Goal: Transaction & Acquisition: Book appointment/travel/reservation

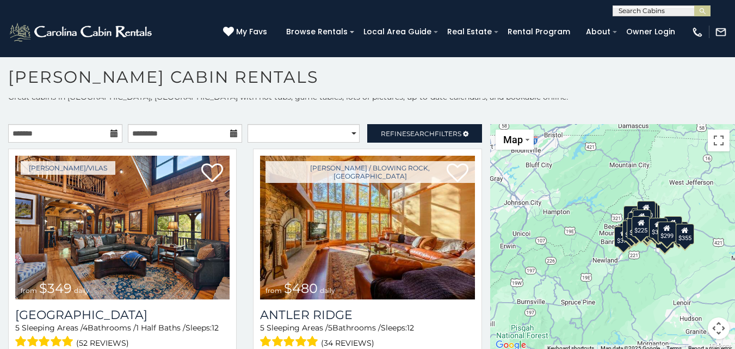
scroll to position [10, 0]
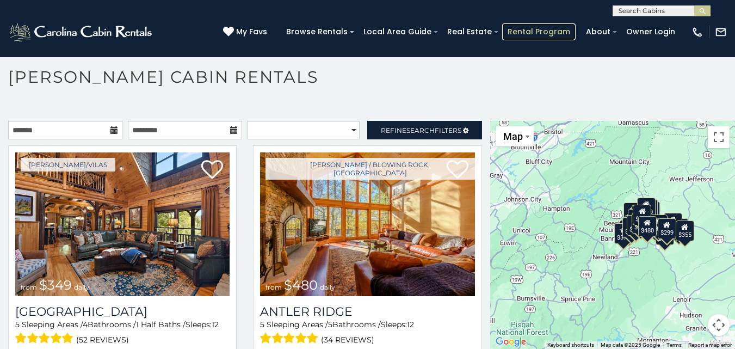
click at [522, 32] on link "Rental Program" at bounding box center [538, 31] width 73 height 17
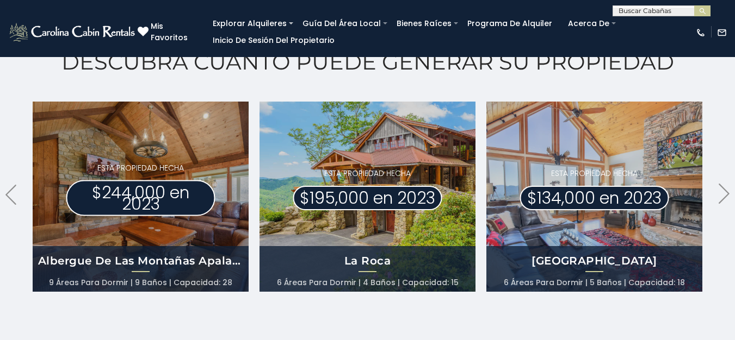
scroll to position [609, 0]
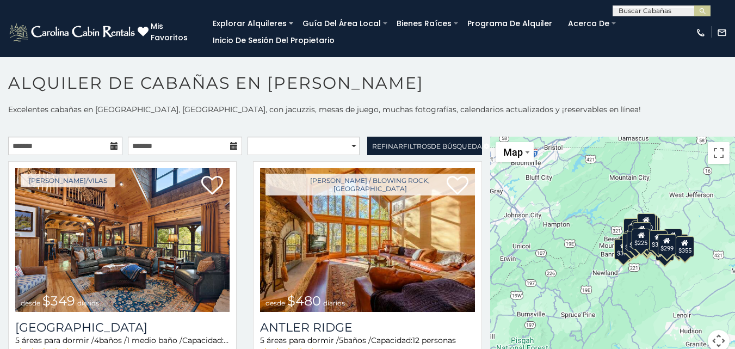
scroll to position [6, 0]
click at [45, 144] on input "text" at bounding box center [65, 145] width 114 height 18
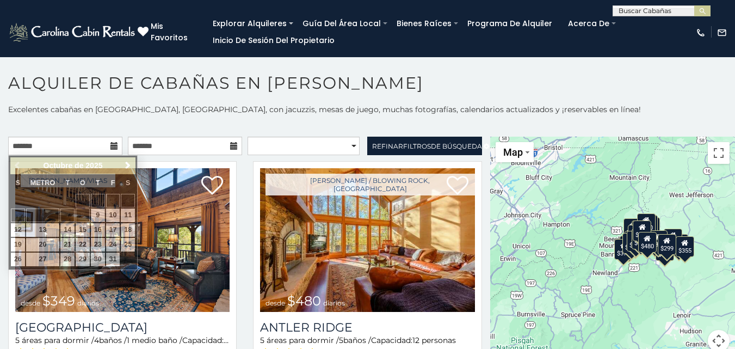
click at [115, 131] on div "**********" at bounding box center [367, 234] width 735 height 260
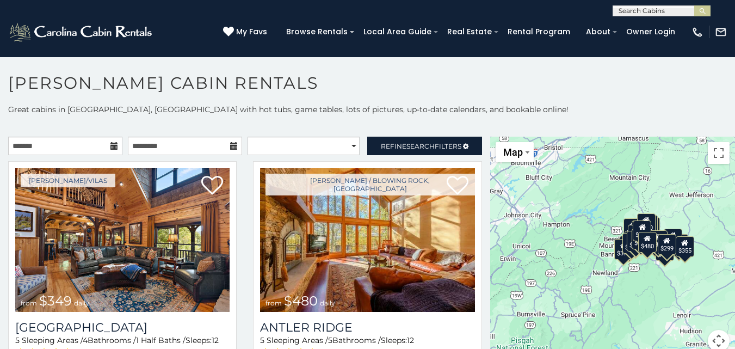
click at [294, 94] on h1 "Boone Cabin Rentals" at bounding box center [367, 88] width 735 height 31
click at [106, 146] on input "text" at bounding box center [65, 145] width 114 height 18
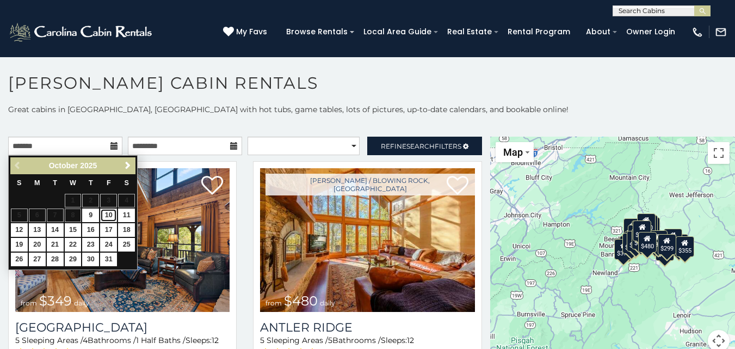
click at [110, 212] on link "10" at bounding box center [108, 215] width 17 height 14
type input "**********"
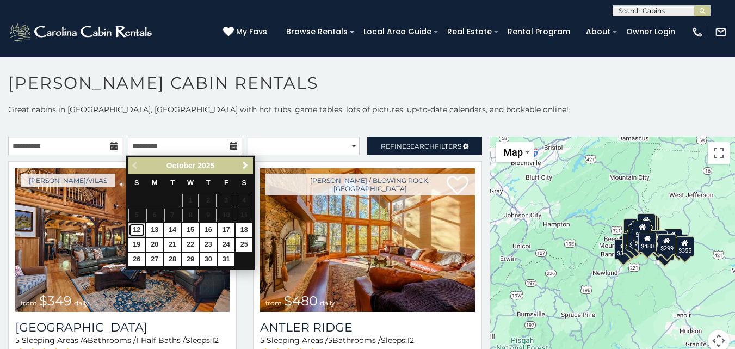
click at [139, 227] on link "12" at bounding box center [136, 230] width 17 height 14
type input "**********"
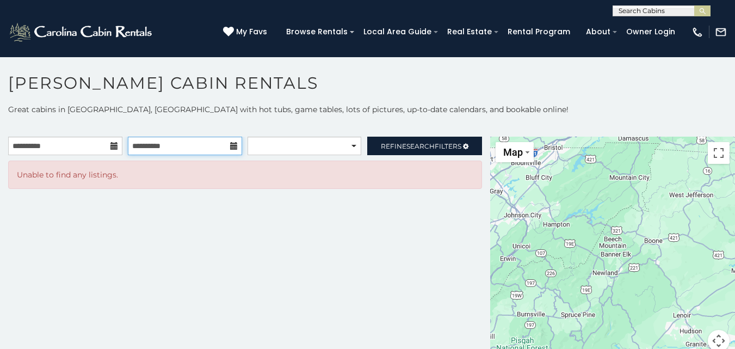
click at [164, 140] on input "**********" at bounding box center [185, 145] width 114 height 18
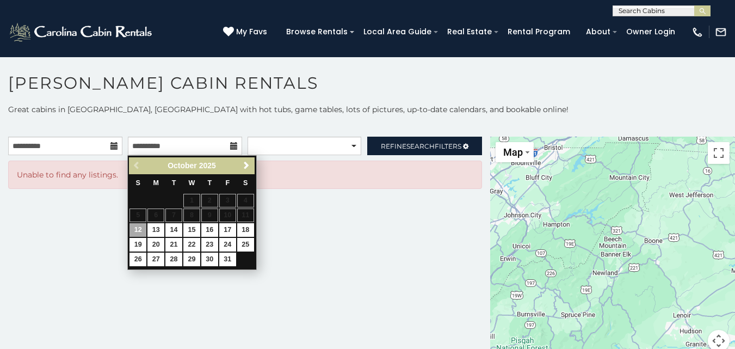
click at [230, 215] on table "S M T W T F S 1 2 3 4 5 6 7 8 9 10 11 12 13 14 15 16 17 18 19 20 21 22 23 24 25…" at bounding box center [191, 220] width 125 height 93
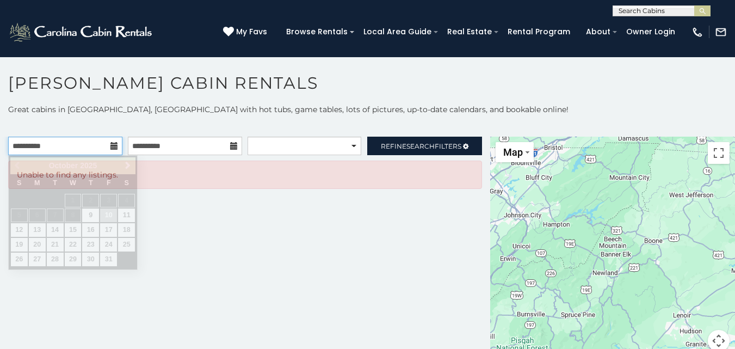
click at [85, 144] on input "**********" at bounding box center [65, 145] width 114 height 18
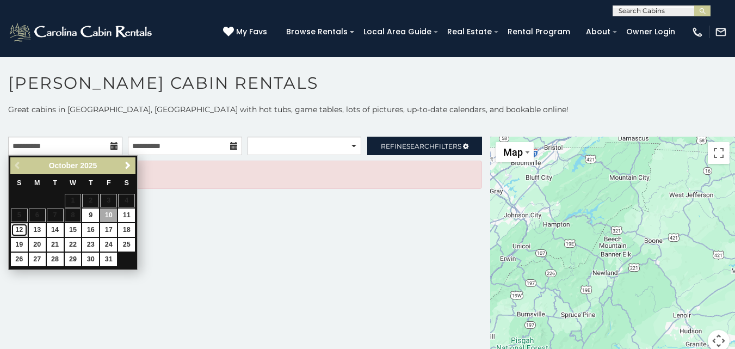
click at [21, 232] on link "12" at bounding box center [19, 230] width 17 height 14
type input "**********"
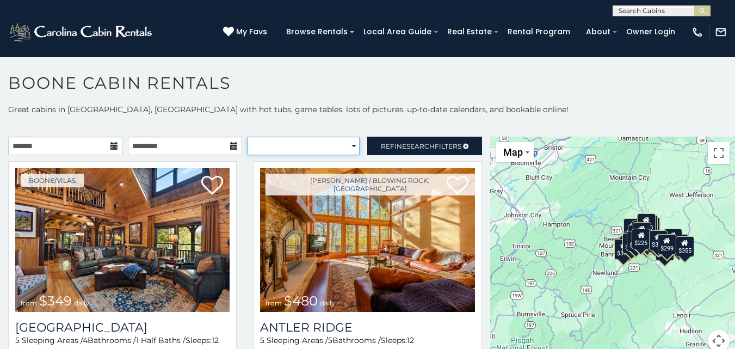
click at [343, 145] on select "**********" at bounding box center [303, 145] width 112 height 18
click at [400, 96] on h1 "Boone Cabin Rentals" at bounding box center [367, 88] width 735 height 31
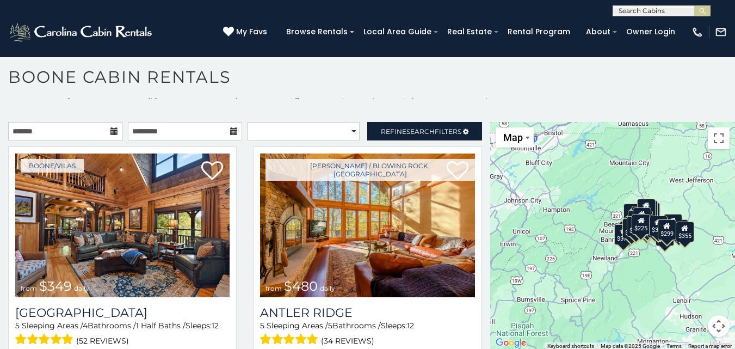
scroll to position [10, 0]
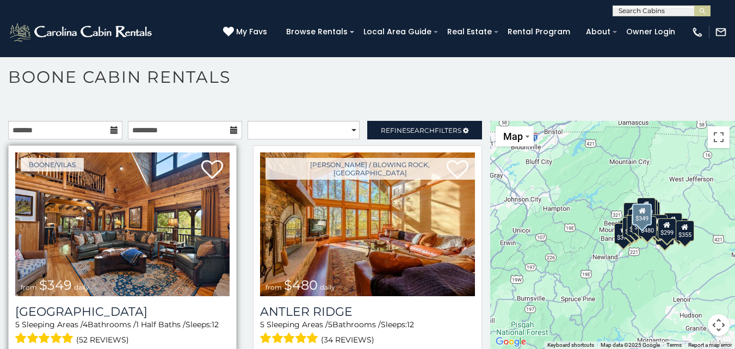
click at [165, 232] on img at bounding box center [122, 224] width 214 height 144
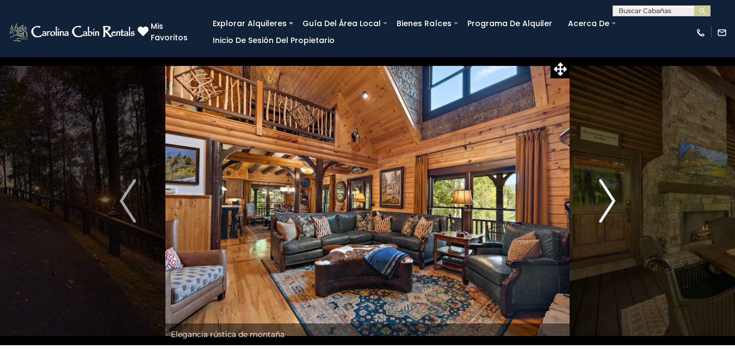
click at [606, 210] on img "Próximo" at bounding box center [607, 201] width 16 height 44
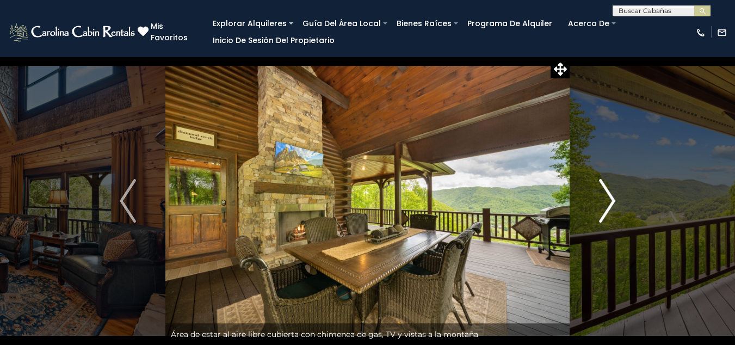
click at [606, 210] on img "Próximo" at bounding box center [607, 201] width 16 height 44
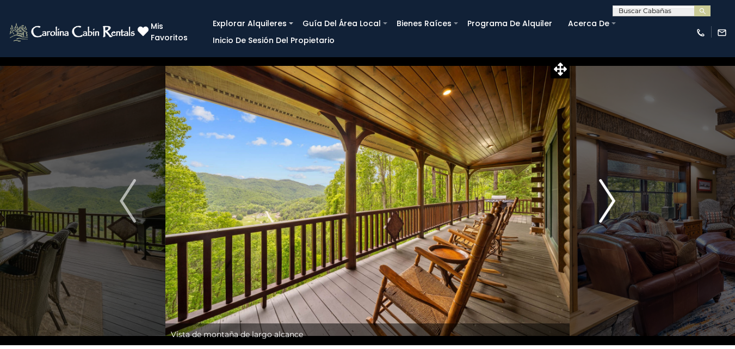
click at [606, 210] on img "Próximo" at bounding box center [607, 201] width 16 height 44
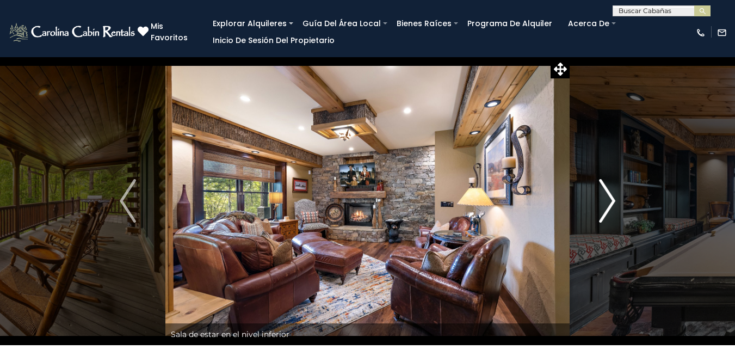
click at [606, 210] on img "Próximo" at bounding box center [607, 201] width 16 height 44
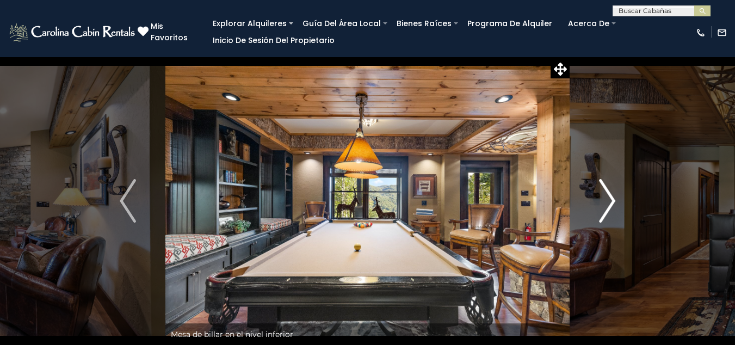
click at [606, 210] on img "Próximo" at bounding box center [607, 201] width 16 height 44
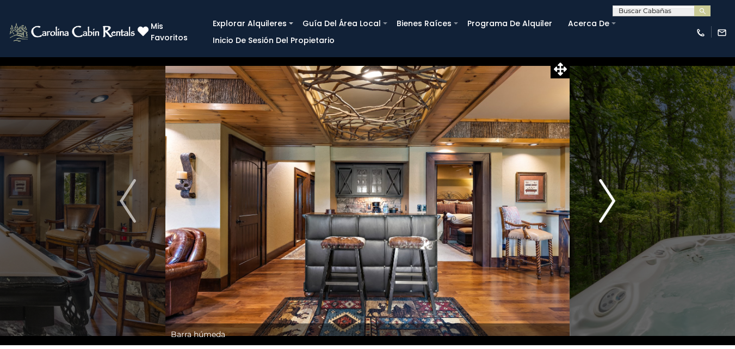
click at [606, 210] on img "Próximo" at bounding box center [607, 201] width 16 height 44
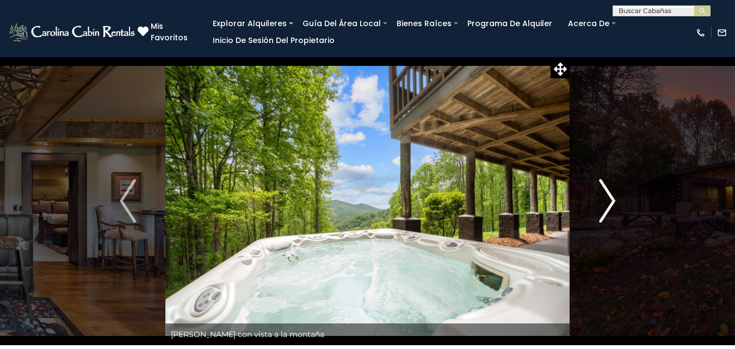
click at [606, 210] on img "Próximo" at bounding box center [607, 201] width 16 height 44
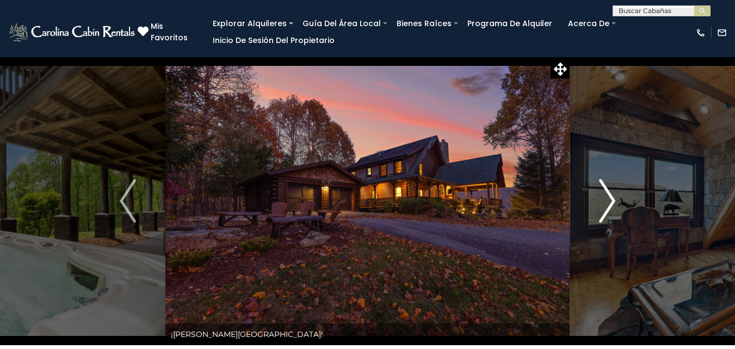
click at [606, 210] on img "Próximo" at bounding box center [607, 201] width 16 height 44
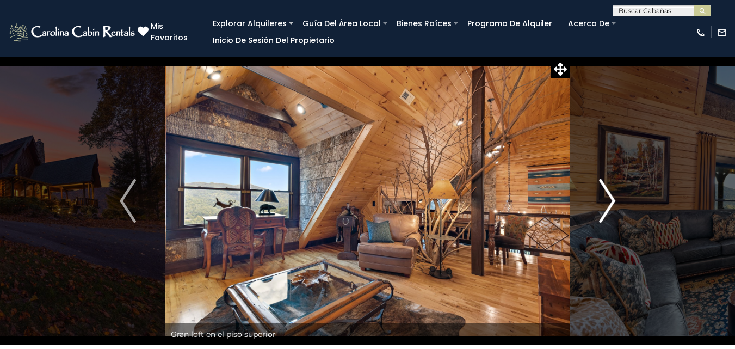
click at [606, 210] on img "Próximo" at bounding box center [607, 201] width 16 height 44
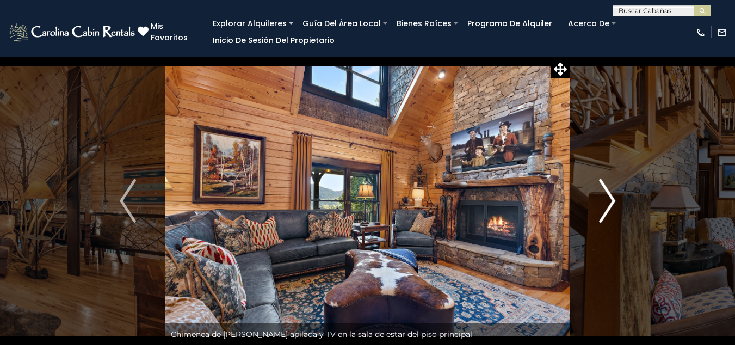
click at [606, 210] on img "Próximo" at bounding box center [607, 201] width 16 height 44
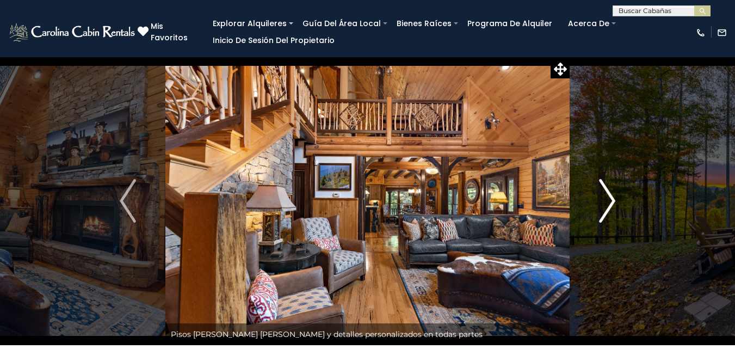
click at [606, 210] on img "Próximo" at bounding box center [607, 201] width 16 height 44
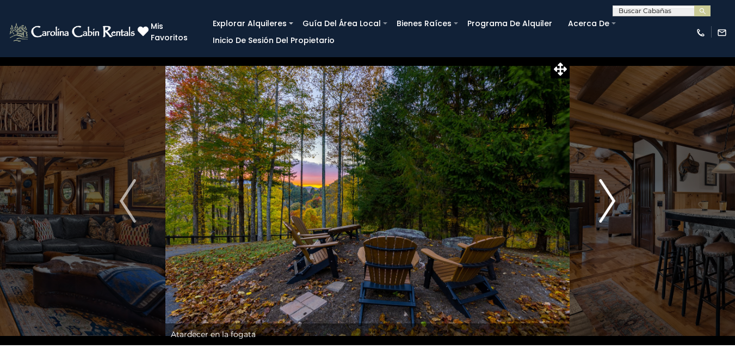
click at [606, 210] on img "Próximo" at bounding box center [607, 201] width 16 height 44
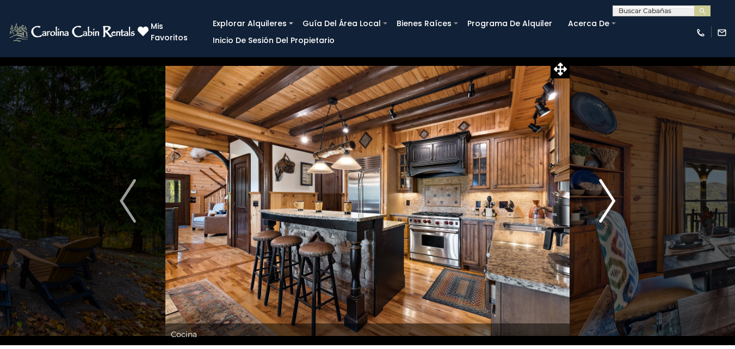
click at [606, 210] on img "Próximo" at bounding box center [607, 201] width 16 height 44
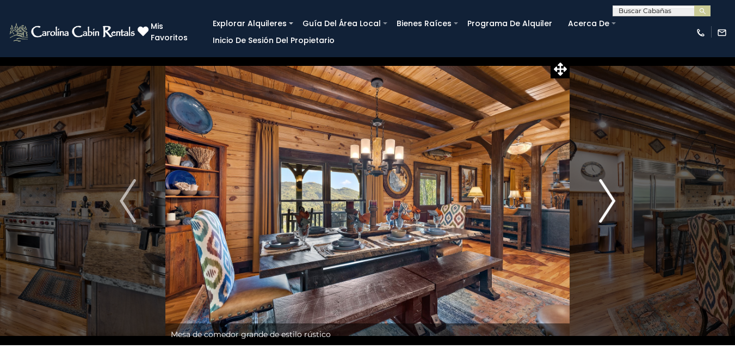
click at [606, 210] on img "Próximo" at bounding box center [607, 201] width 16 height 44
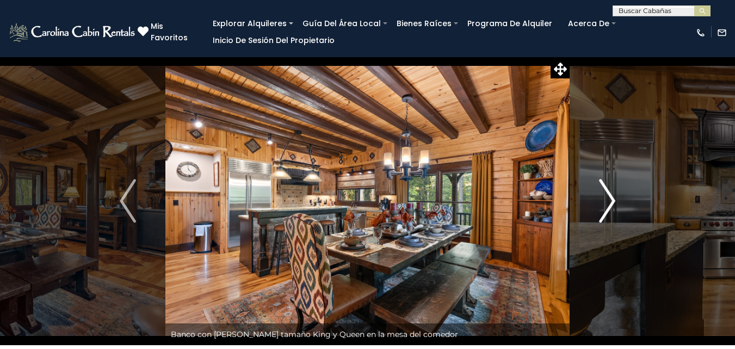
click at [606, 210] on img "Próximo" at bounding box center [607, 201] width 16 height 44
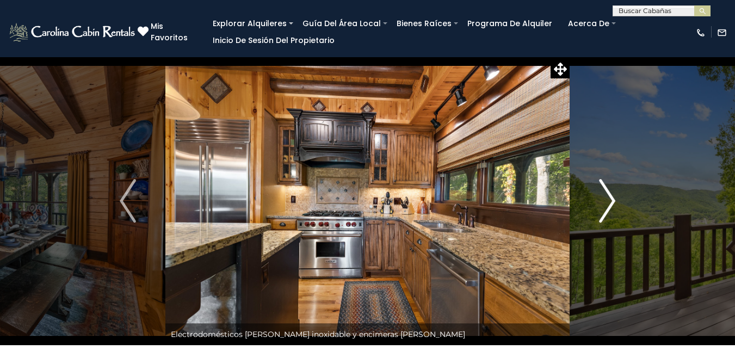
click at [606, 210] on img "Próximo" at bounding box center [607, 201] width 16 height 44
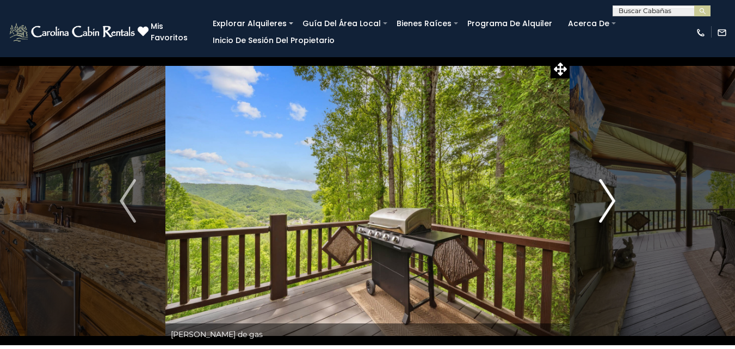
click at [606, 210] on img "Próximo" at bounding box center [607, 201] width 16 height 44
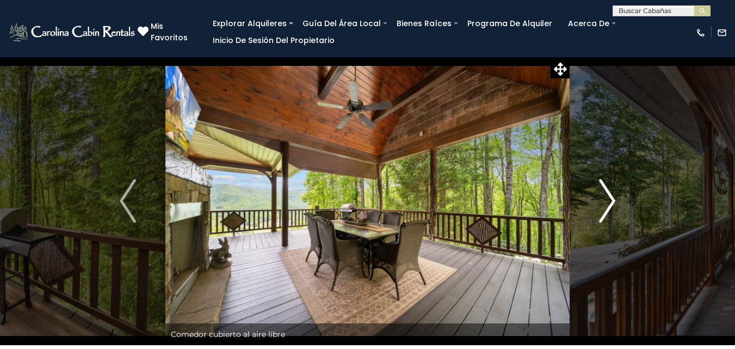
click at [606, 210] on img "Próximo" at bounding box center [607, 201] width 16 height 44
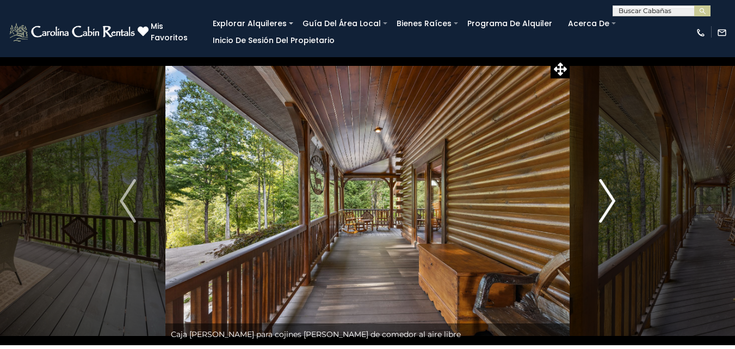
click at [606, 210] on img "Próximo" at bounding box center [607, 201] width 16 height 44
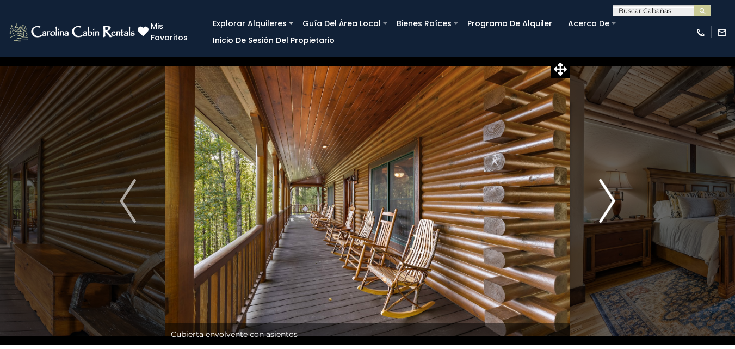
click at [606, 210] on img "Próximo" at bounding box center [607, 201] width 16 height 44
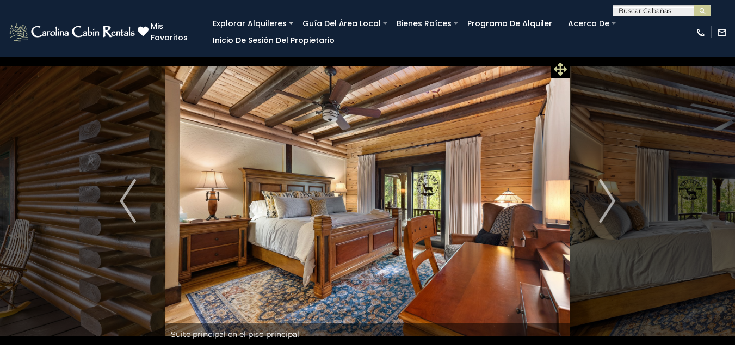
click at [562, 67] on icon at bounding box center [560, 69] width 13 height 13
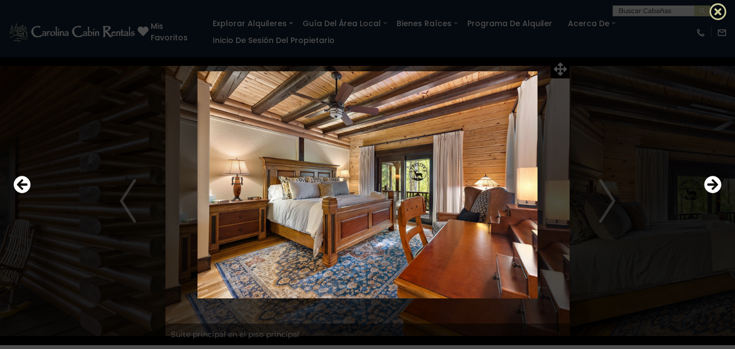
click at [721, 10] on icon at bounding box center [717, 11] width 17 height 17
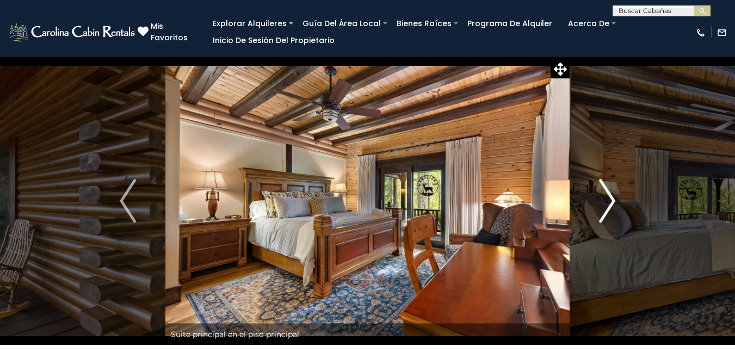
click at [607, 194] on img "Próximo" at bounding box center [607, 201] width 16 height 44
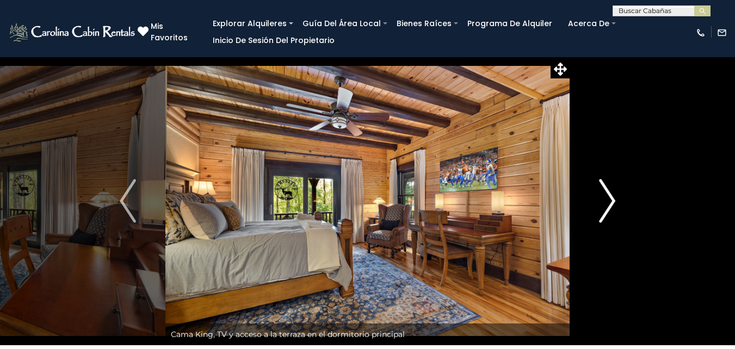
click at [607, 194] on img "Próximo" at bounding box center [607, 201] width 16 height 44
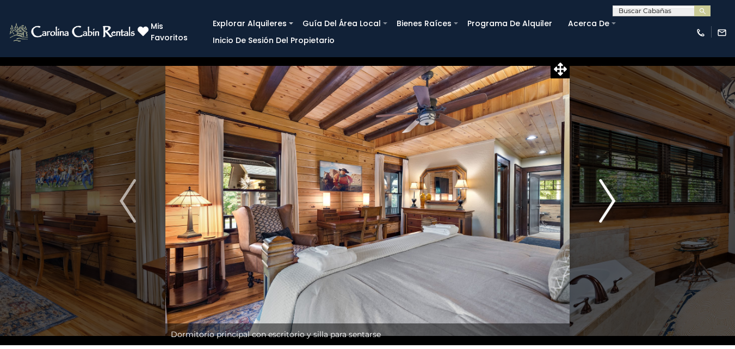
click at [606, 194] on img "Próximo" at bounding box center [607, 201] width 16 height 44
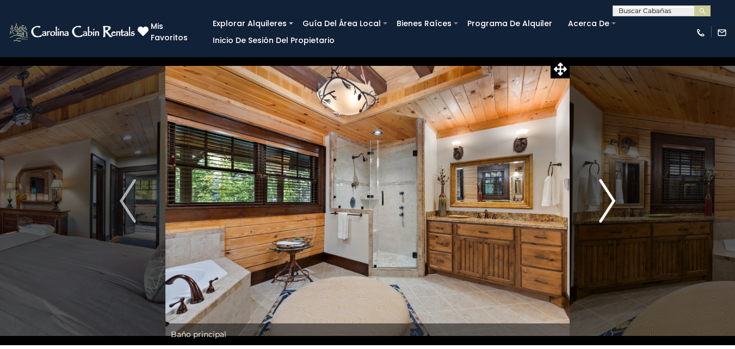
click at [606, 194] on img "Próximo" at bounding box center [607, 201] width 16 height 44
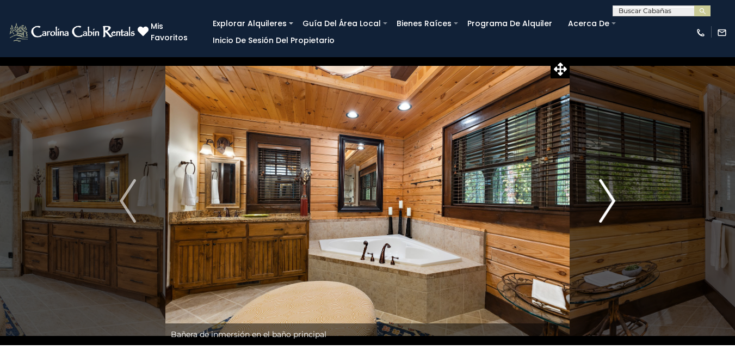
click at [606, 194] on img "Próximo" at bounding box center [607, 201] width 16 height 44
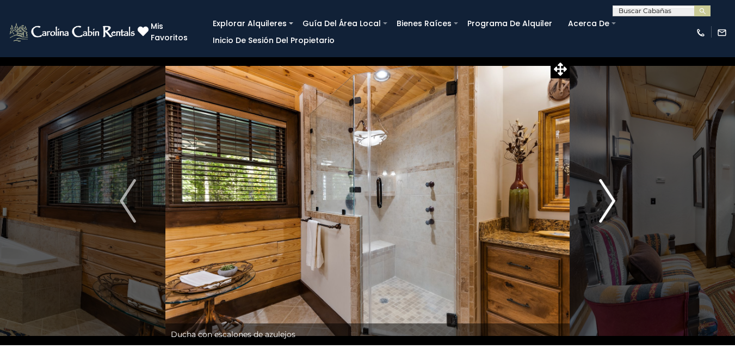
click at [606, 194] on img "Próximo" at bounding box center [607, 201] width 16 height 44
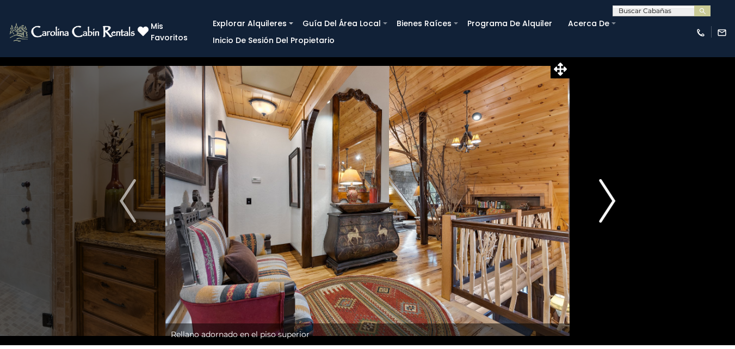
click at [606, 194] on img "Próximo" at bounding box center [607, 201] width 16 height 44
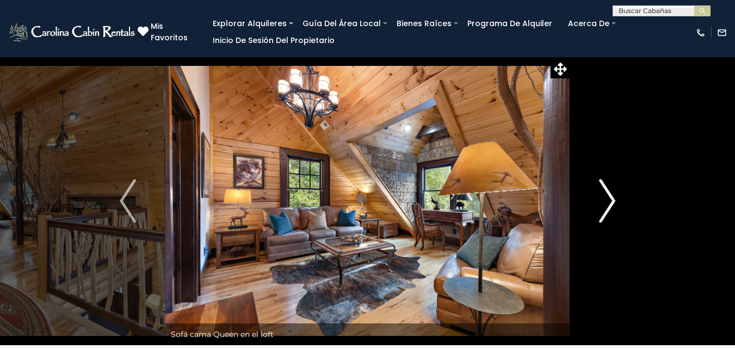
click at [606, 194] on img "Próximo" at bounding box center [607, 201] width 16 height 44
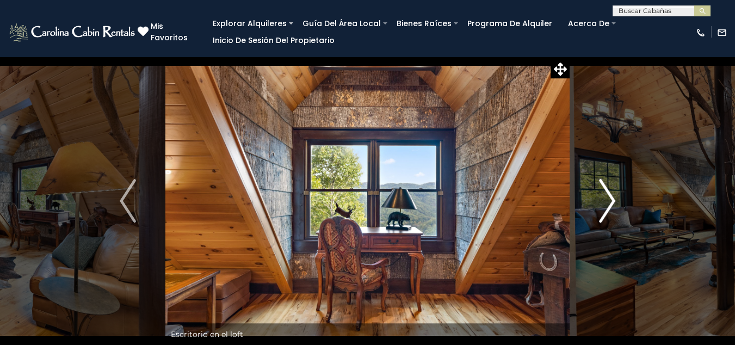
click at [606, 194] on img "Próximo" at bounding box center [607, 201] width 16 height 44
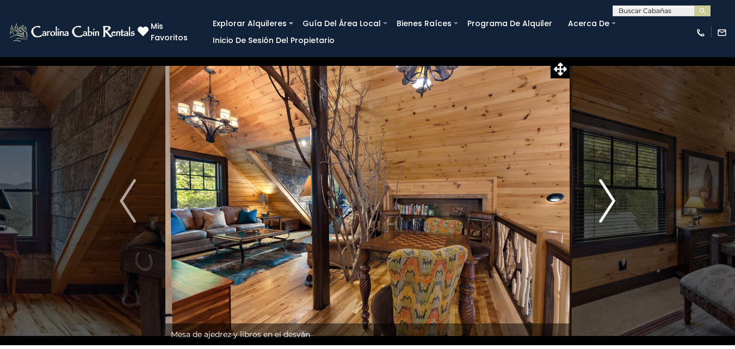
click at [608, 194] on img "Próximo" at bounding box center [607, 201] width 16 height 44
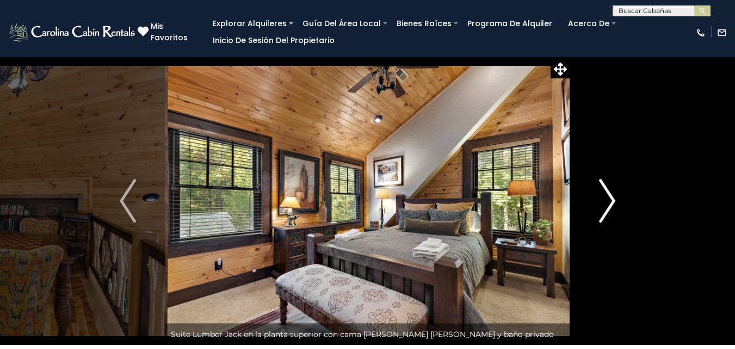
click at [608, 194] on img "Próximo" at bounding box center [607, 201] width 16 height 44
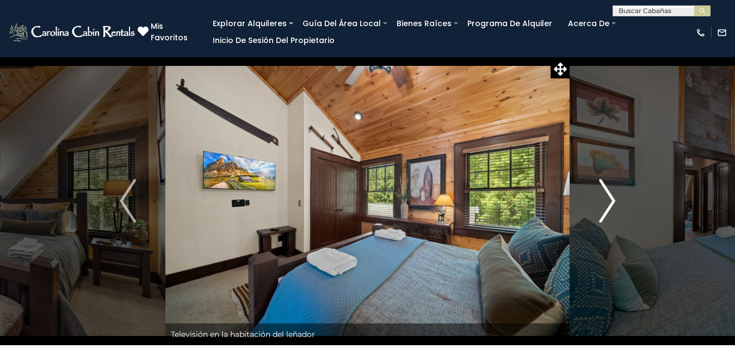
click at [608, 194] on img "Próximo" at bounding box center [607, 201] width 16 height 44
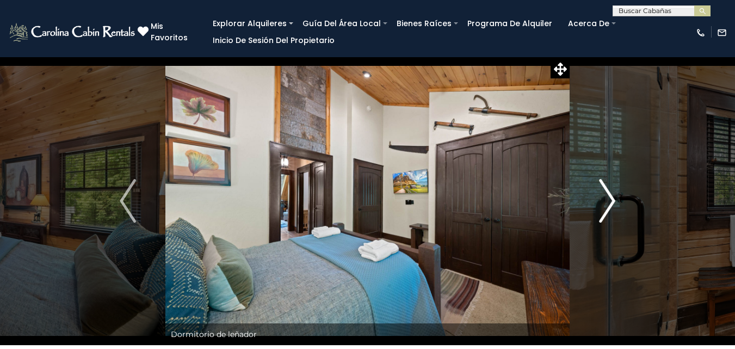
click at [608, 194] on img "Próximo" at bounding box center [607, 201] width 16 height 44
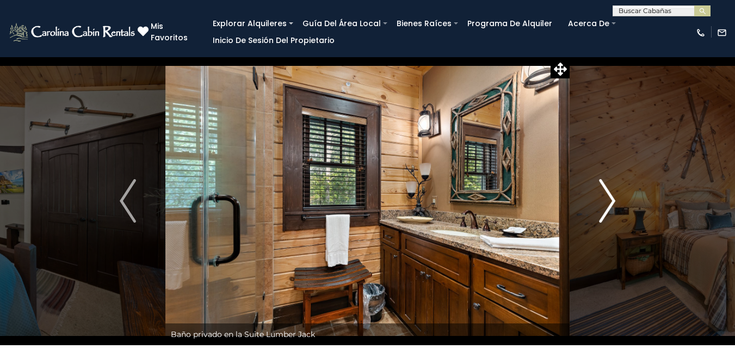
click at [608, 194] on img "Próximo" at bounding box center [607, 201] width 16 height 44
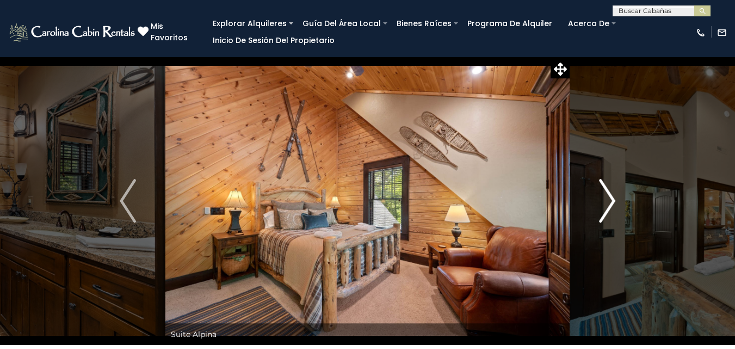
click at [608, 194] on img "Próximo" at bounding box center [607, 201] width 16 height 44
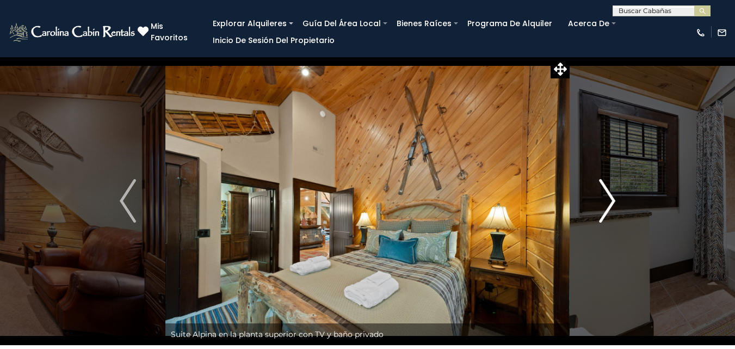
click at [608, 194] on img "Próximo" at bounding box center [607, 201] width 16 height 44
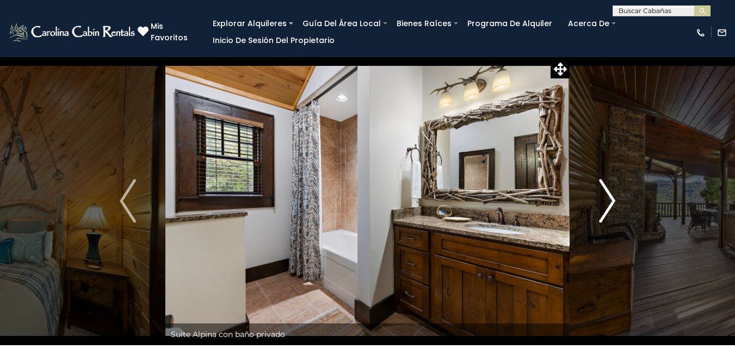
click at [608, 194] on img "Próximo" at bounding box center [607, 201] width 16 height 44
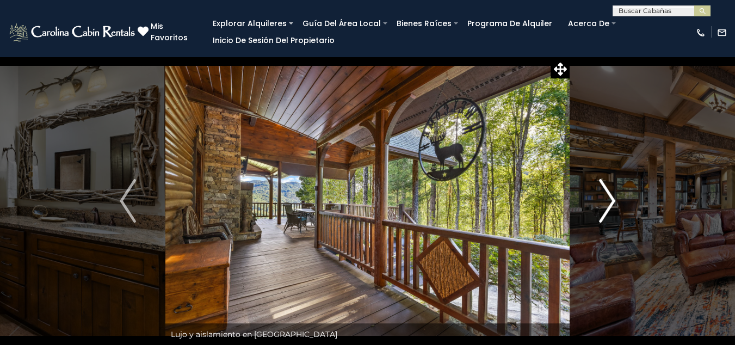
click at [608, 194] on img "Próximo" at bounding box center [607, 201] width 16 height 44
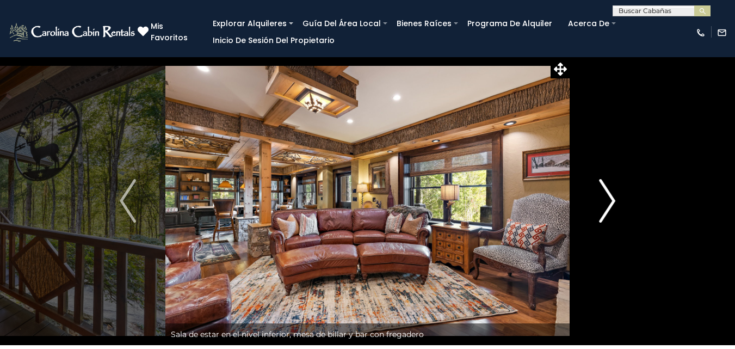
click at [608, 194] on img "Próximo" at bounding box center [607, 201] width 16 height 44
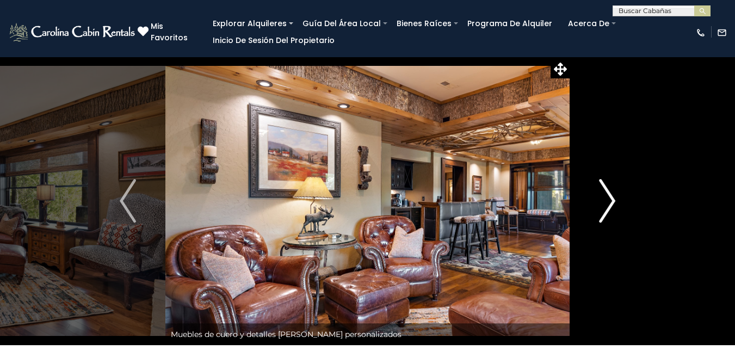
click at [608, 194] on img "Próximo" at bounding box center [607, 201] width 16 height 44
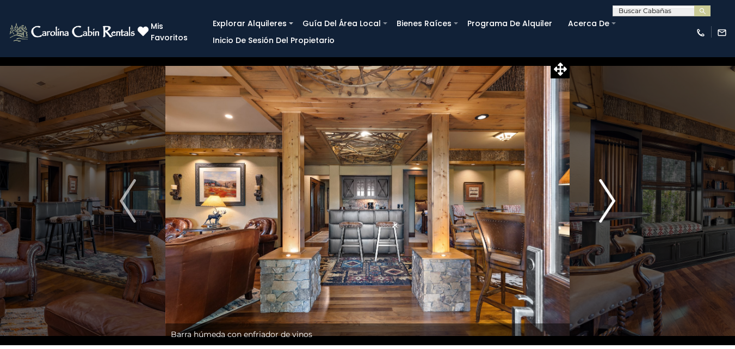
click at [608, 194] on img "Próximo" at bounding box center [607, 201] width 16 height 44
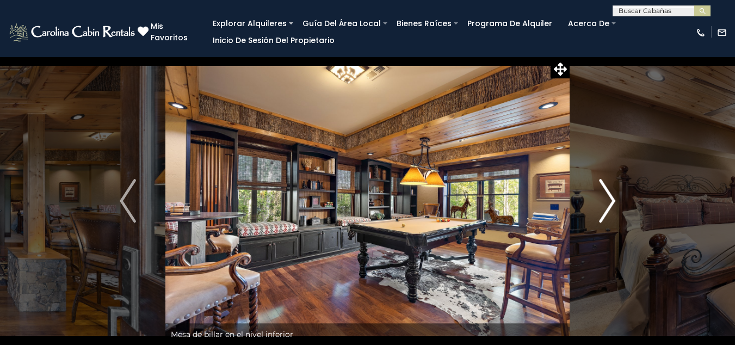
click at [608, 194] on img "Próximo" at bounding box center [607, 201] width 16 height 44
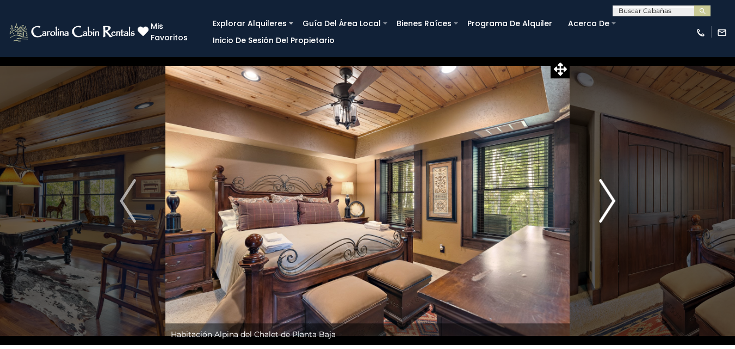
click at [608, 194] on img "Próximo" at bounding box center [607, 201] width 16 height 44
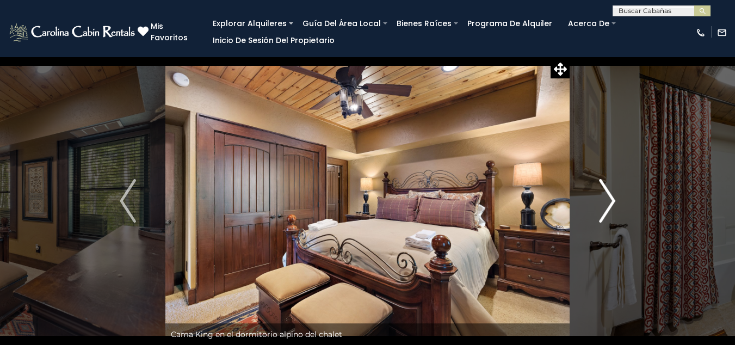
click at [608, 194] on img "Próximo" at bounding box center [607, 201] width 16 height 44
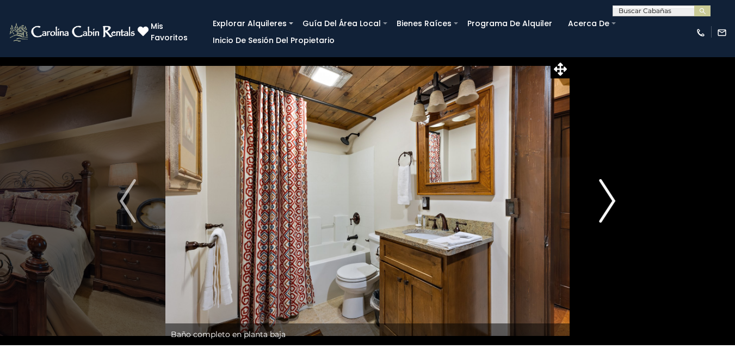
click at [608, 194] on img "Próximo" at bounding box center [607, 201] width 16 height 44
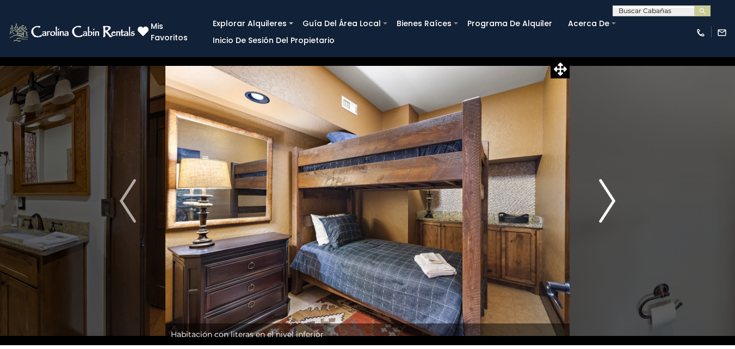
click at [608, 194] on img "Próximo" at bounding box center [607, 201] width 16 height 44
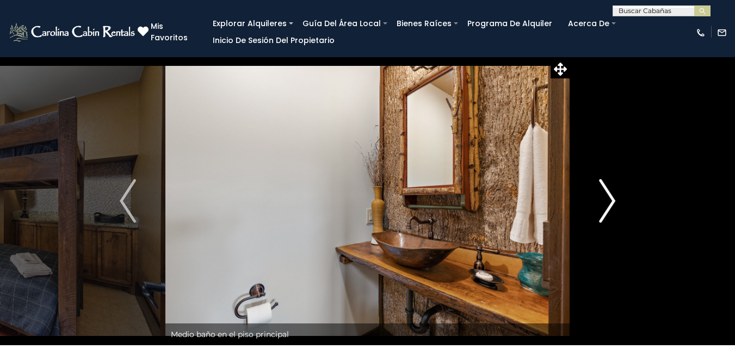
click at [608, 194] on img "Próximo" at bounding box center [607, 201] width 16 height 44
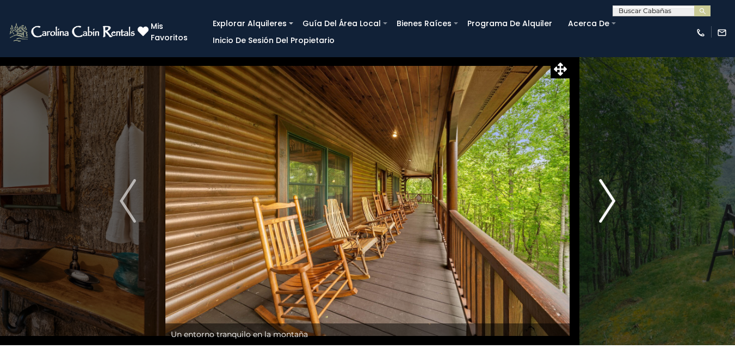
click at [608, 194] on img "Próximo" at bounding box center [607, 201] width 16 height 44
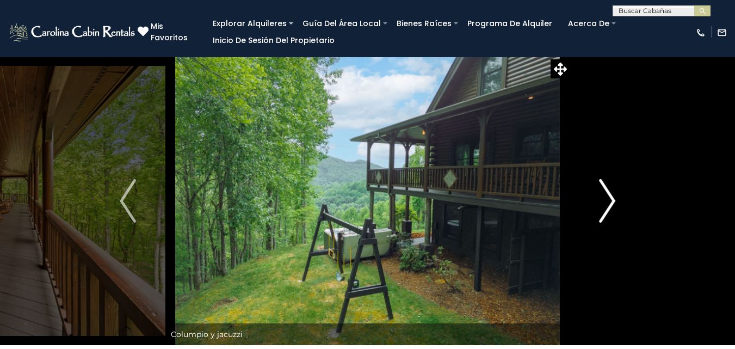
click at [608, 194] on img "Próximo" at bounding box center [607, 201] width 16 height 44
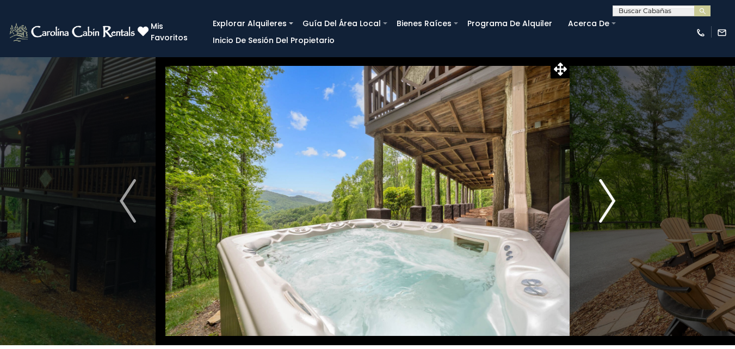
click at [608, 194] on img "Próximo" at bounding box center [607, 201] width 16 height 44
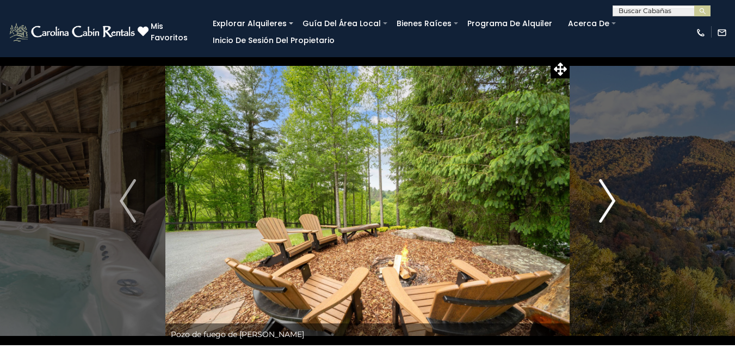
click at [608, 194] on img "Próximo" at bounding box center [607, 201] width 16 height 44
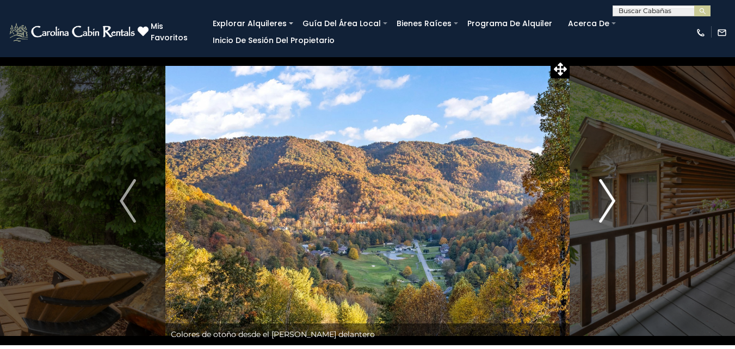
click at [608, 194] on img "Próximo" at bounding box center [607, 201] width 16 height 44
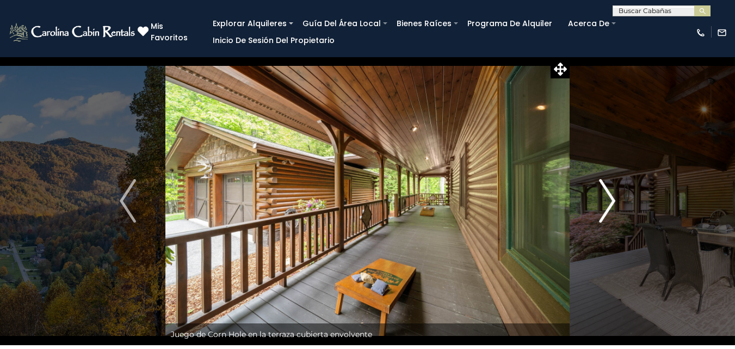
click at [608, 194] on img "Próximo" at bounding box center [607, 201] width 16 height 44
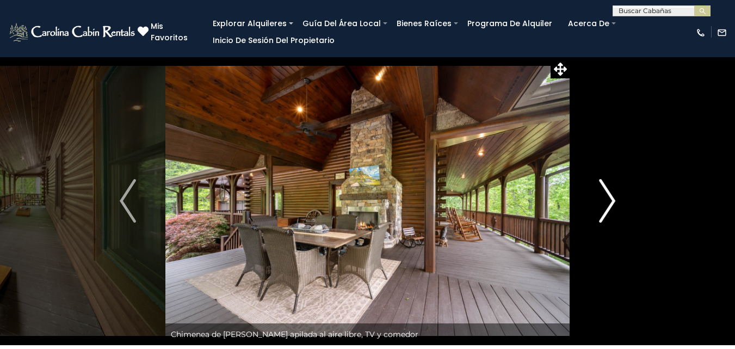
click at [608, 194] on img "Próximo" at bounding box center [607, 201] width 16 height 44
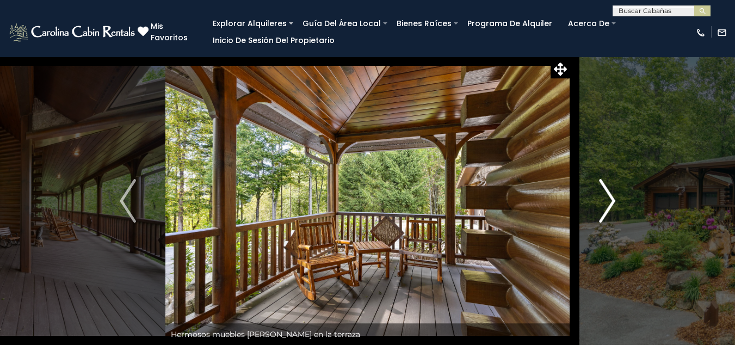
click at [608, 194] on img "Próximo" at bounding box center [607, 201] width 16 height 44
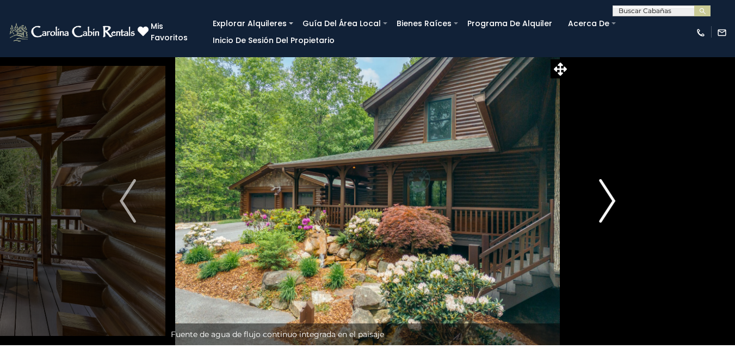
click at [608, 194] on img "Próximo" at bounding box center [607, 201] width 16 height 44
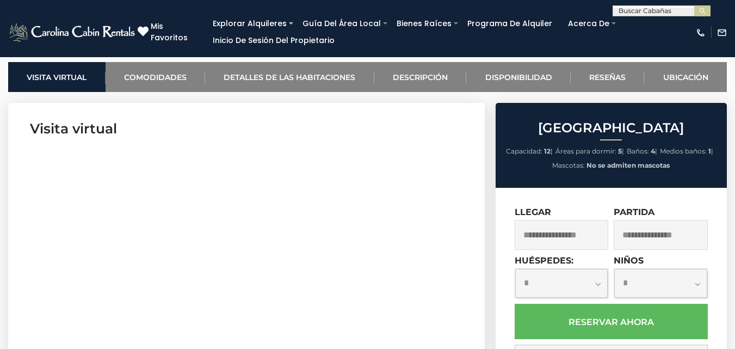
scroll to position [413, 0]
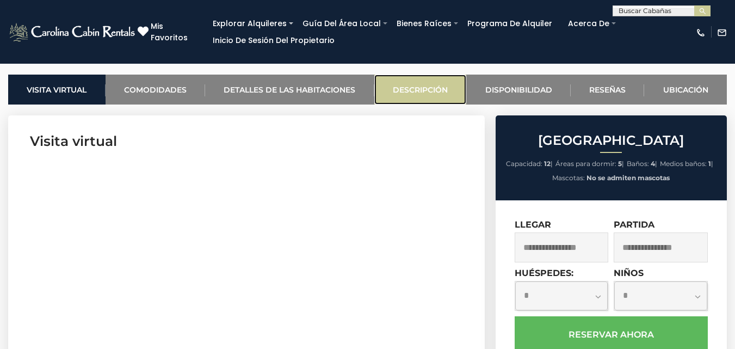
click at [442, 90] on font "Descripción" at bounding box center [420, 90] width 55 height 10
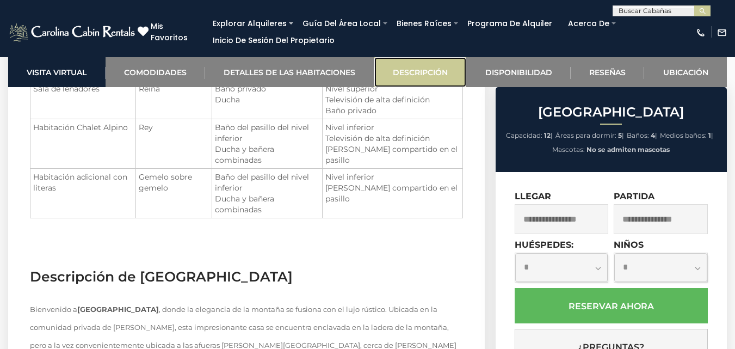
scroll to position [1787, 0]
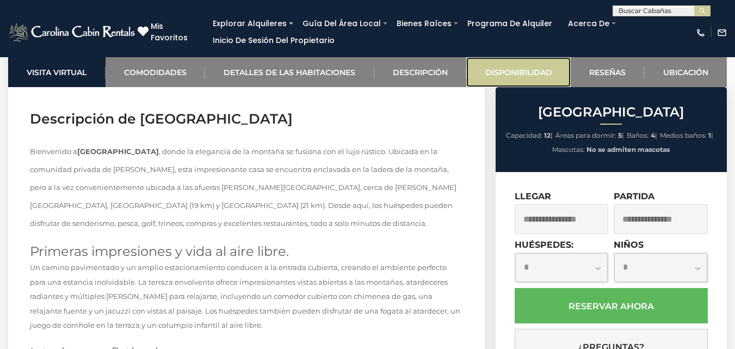
click at [506, 76] on font "Disponibilidad" at bounding box center [518, 72] width 67 height 10
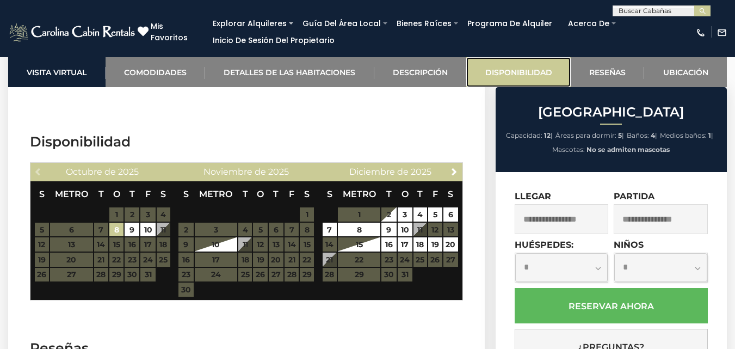
scroll to position [2622, 0]
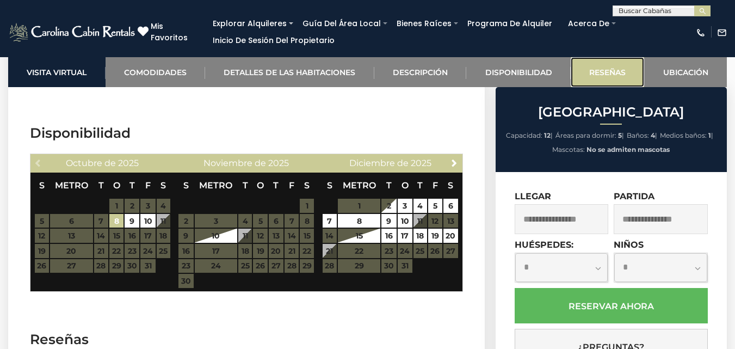
click at [632, 65] on link "Reseñas" at bounding box center [607, 72] width 74 height 30
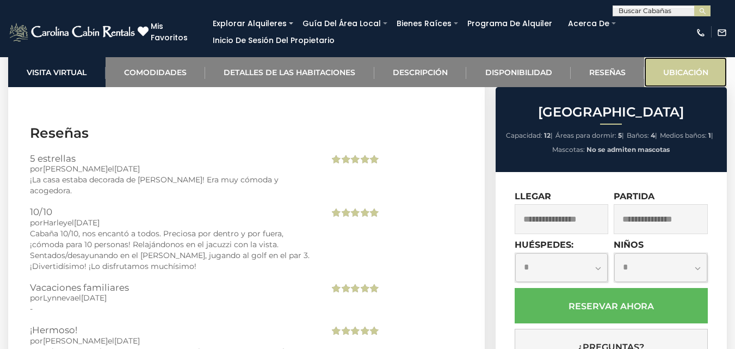
click at [672, 75] on font "Ubicación" at bounding box center [685, 72] width 45 height 10
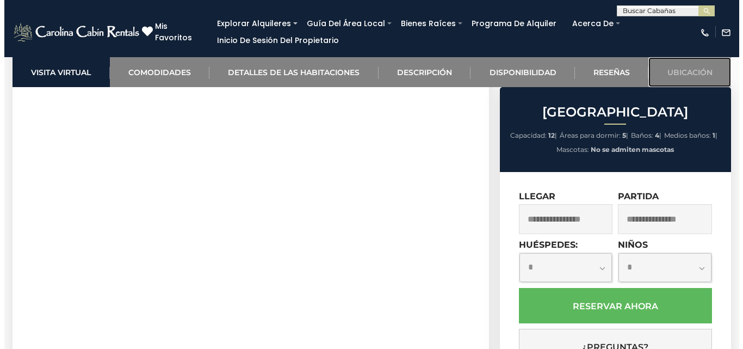
scroll to position [496, 0]
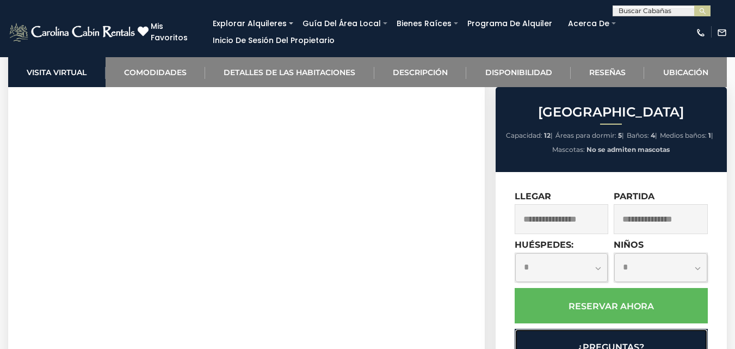
click at [665, 340] on button "¿Preguntas?" at bounding box center [610, 345] width 193 height 35
select select "*"
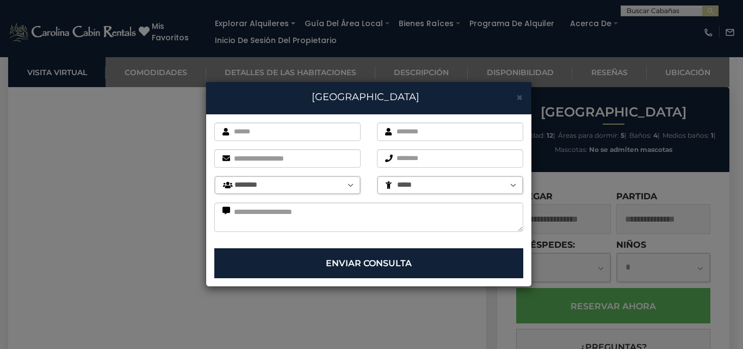
drag, startPoint x: 527, startPoint y: 100, endPoint x: 523, endPoint y: 95, distance: 6.5
click at [523, 95] on div "× [GEOGRAPHIC_DATA]" at bounding box center [368, 98] width 325 height 32
click at [522, 95] on font "×" at bounding box center [519, 97] width 7 height 14
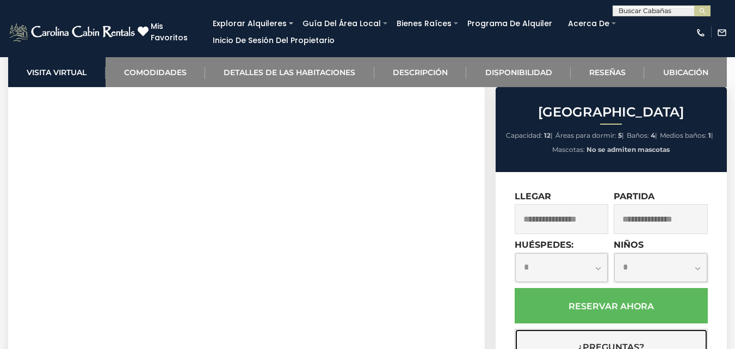
scroll to position [707, 0]
